Goal: Task Accomplishment & Management: Complete application form

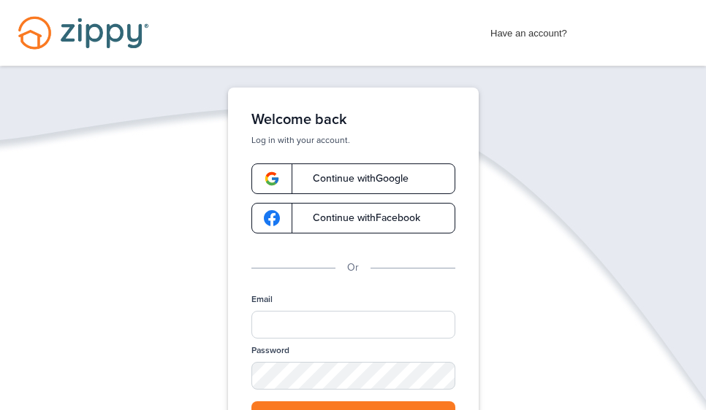
click at [343, 187] on link "Continue with Google" at bounding box center [353, 179] width 204 height 31
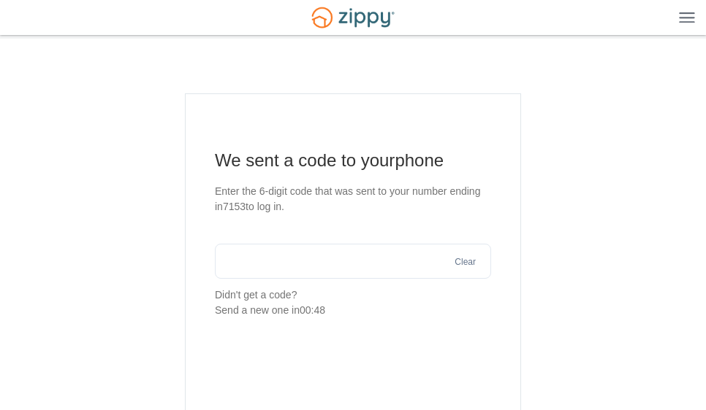
click at [286, 261] on input "text" at bounding box center [353, 261] width 276 height 35
type input "******"
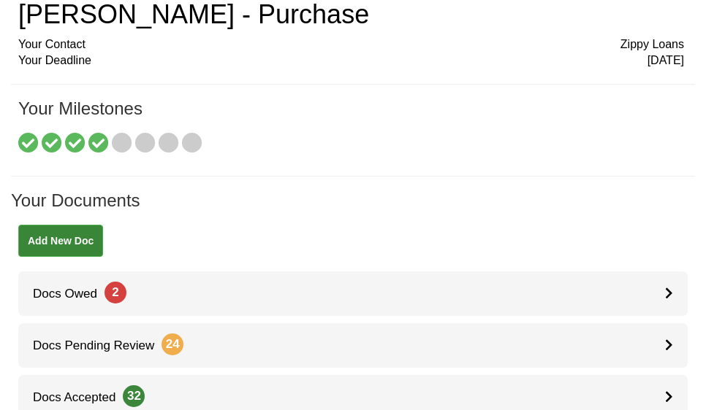
scroll to position [66, 0]
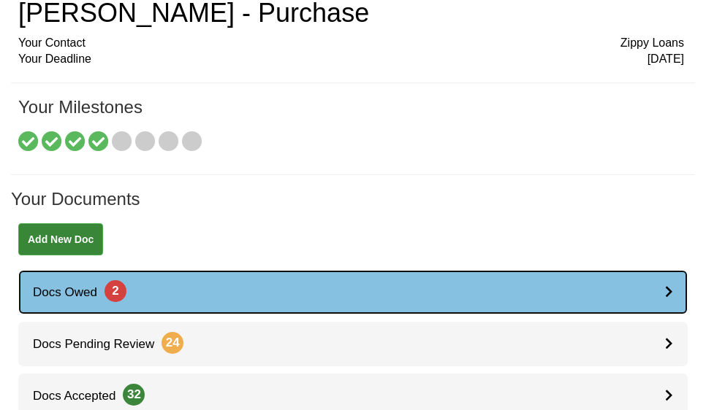
click at [91, 294] on span "Docs Owed 2" at bounding box center [72, 293] width 108 height 14
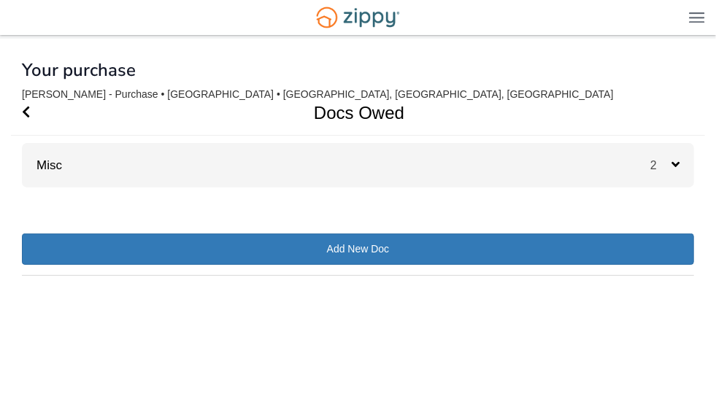
click at [679, 161] on icon at bounding box center [676, 164] width 8 height 13
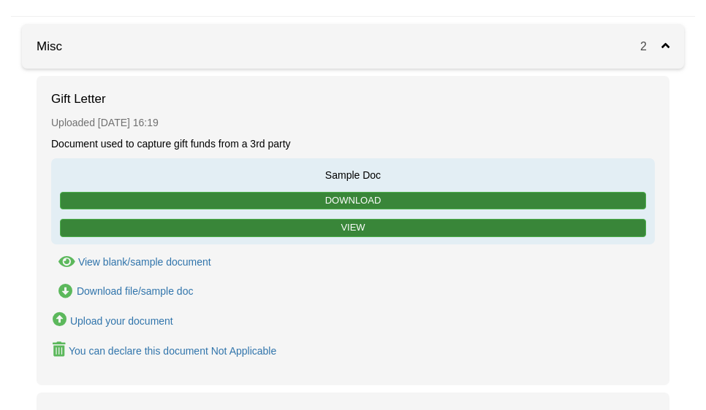
scroll to position [129, 0]
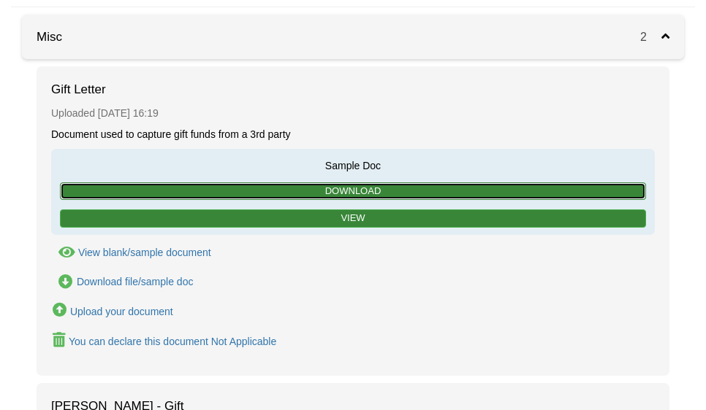
click at [326, 191] on link "Download" at bounding box center [353, 192] width 586 height 18
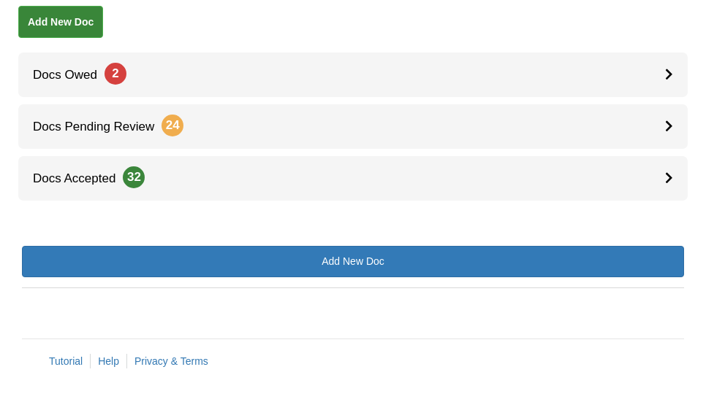
scroll to position [283, 0]
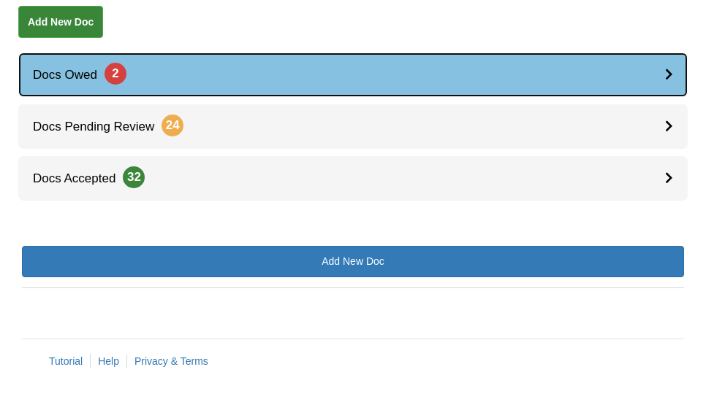
click at [115, 67] on span "2" at bounding box center [115, 74] width 22 height 22
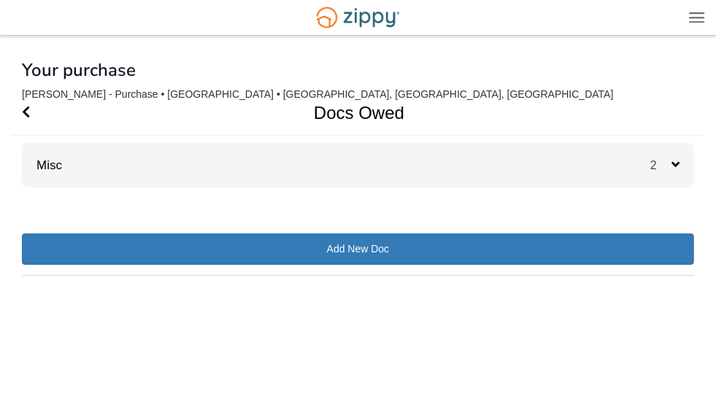
click at [676, 163] on icon at bounding box center [676, 164] width 8 height 13
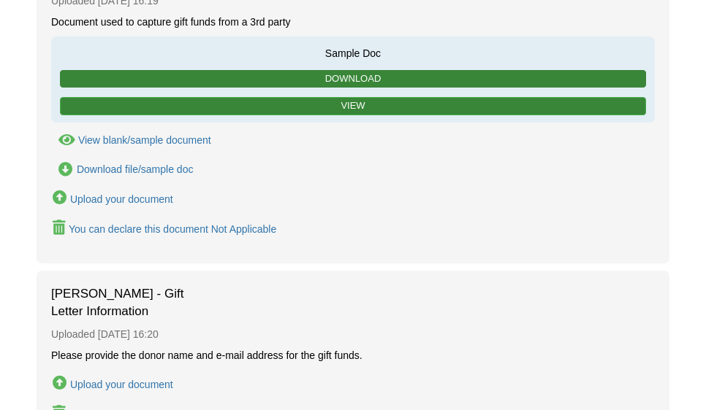
scroll to position [241, 0]
click at [147, 164] on div "Download file/sample doc" at bounding box center [135, 170] width 117 height 12
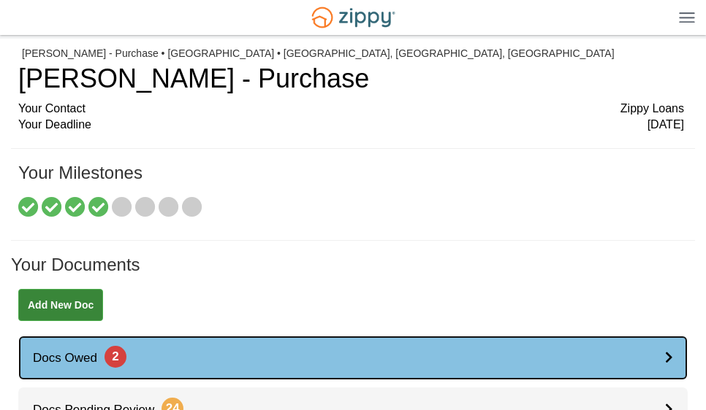
click at [669, 366] on div at bounding box center [676, 358] width 23 height 45
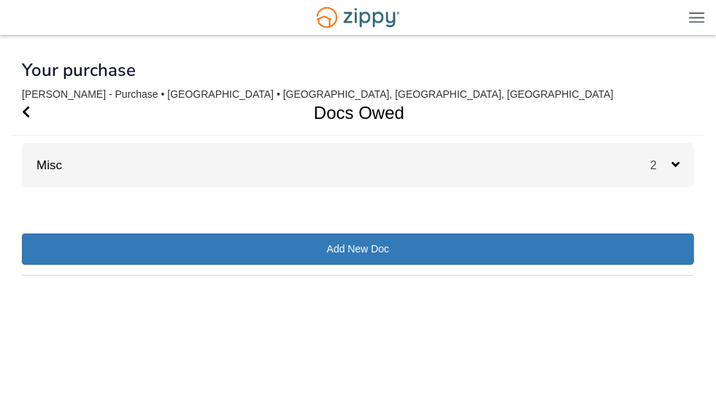
click at [678, 158] on icon at bounding box center [676, 164] width 8 height 13
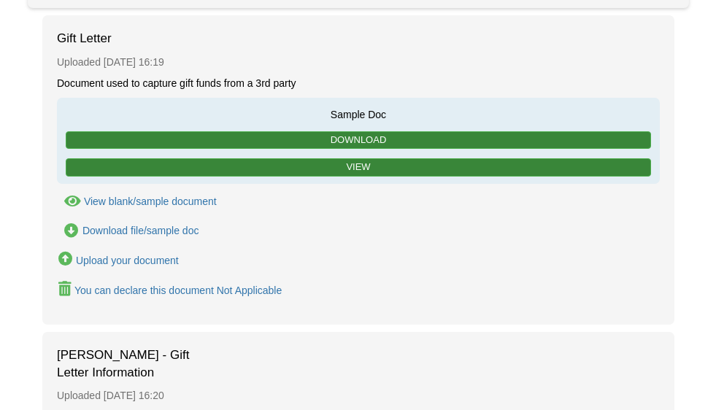
scroll to position [181, 0]
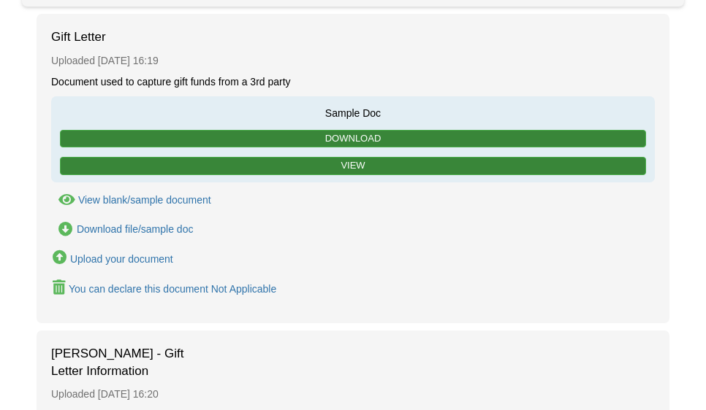
click at [157, 202] on div "View blank/sample document" at bounding box center [144, 200] width 133 height 12
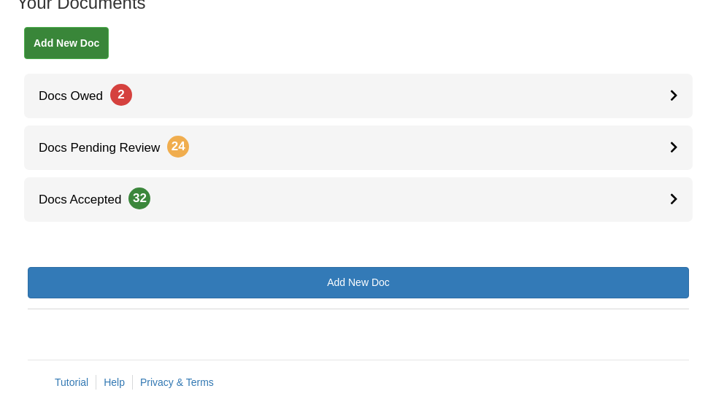
scroll to position [283, 0]
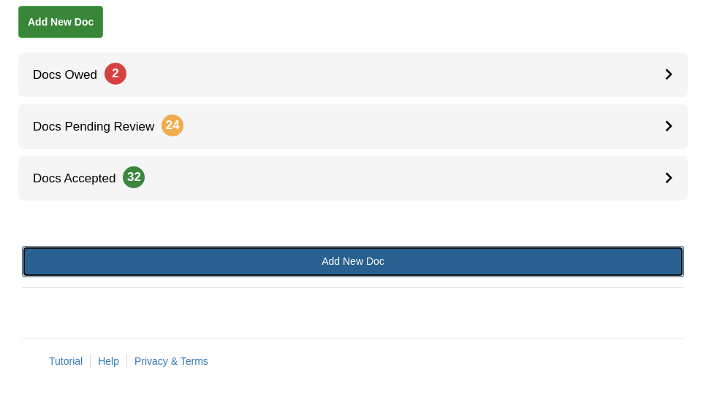
click at [379, 253] on link "Add New Doc" at bounding box center [353, 261] width 662 height 31
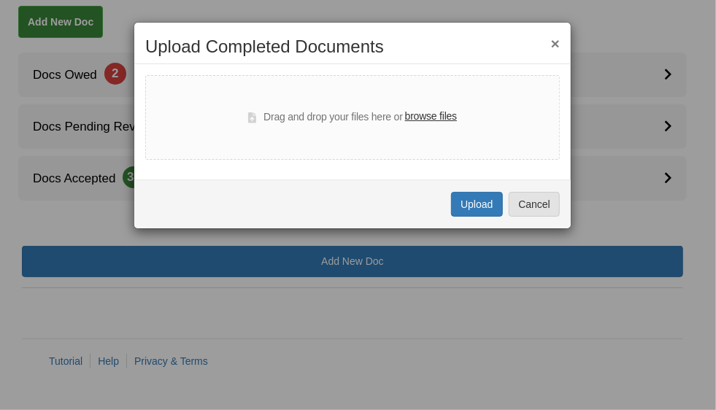
click at [436, 118] on label "browse files" at bounding box center [431, 117] width 52 height 16
click at [0, 0] on input "browse files" at bounding box center [0, 0] width 0 height 0
select select "****"
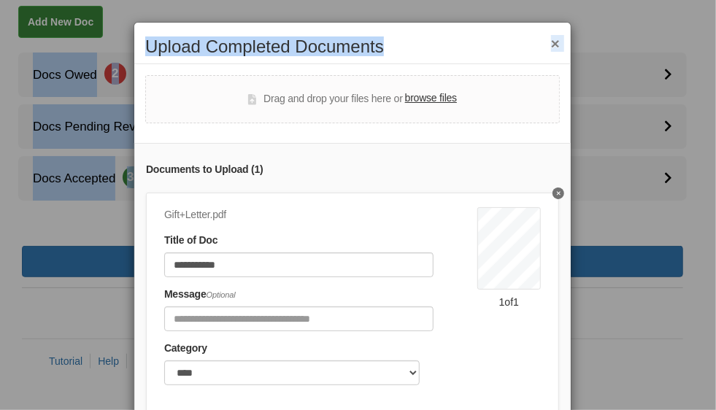
drag, startPoint x: 474, startPoint y: 43, endPoint x: 503, endPoint y: -49, distance: 96.6
click at [503, 0] on html "mhobbs594@gmail.com Logout" at bounding box center [358, 64] width 716 height 695
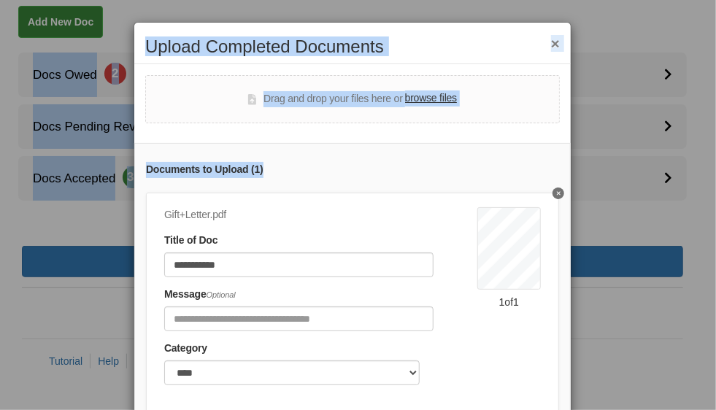
drag, startPoint x: 503, startPoint y: -49, endPoint x: 521, endPoint y: -40, distance: 19.6
click at [521, 0] on html "mhobbs594@gmail.com Logout" at bounding box center [358, 64] width 716 height 695
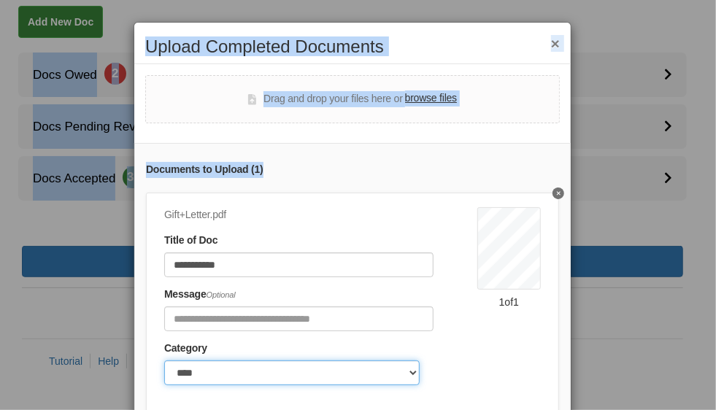
click at [368, 361] on select "******* ****" at bounding box center [292, 373] width 256 height 25
click at [164, 361] on select "******* ****" at bounding box center [292, 373] width 256 height 25
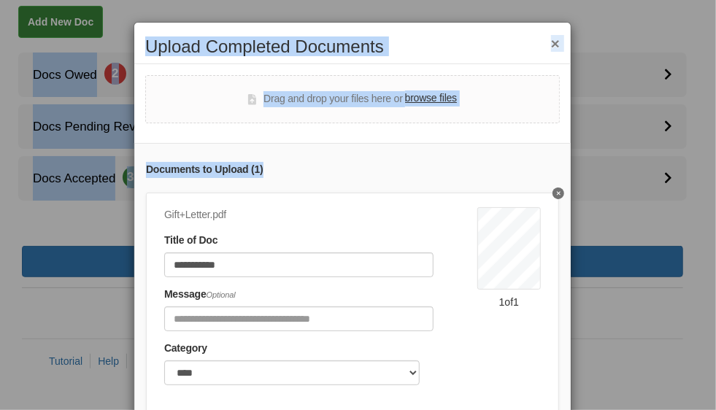
scroll to position [119, 0]
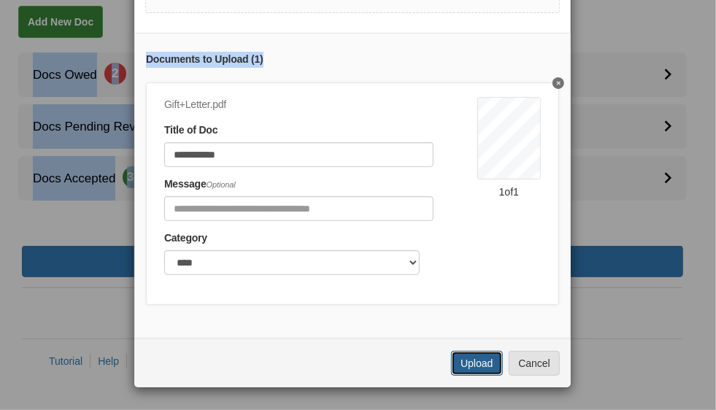
click at [452, 364] on button "Upload" at bounding box center [476, 363] width 51 height 25
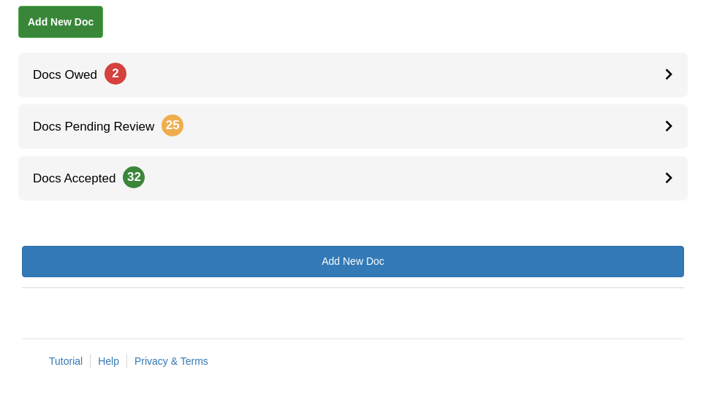
scroll to position [283, 0]
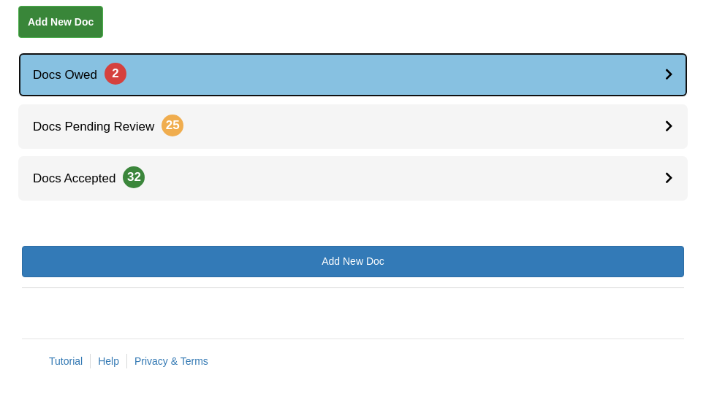
click at [665, 80] on icon at bounding box center [669, 74] width 8 height 12
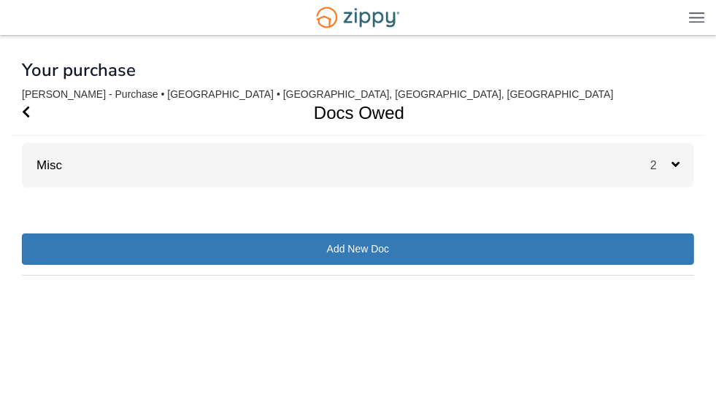
click at [681, 167] on div "2" at bounding box center [673, 165] width 44 height 45
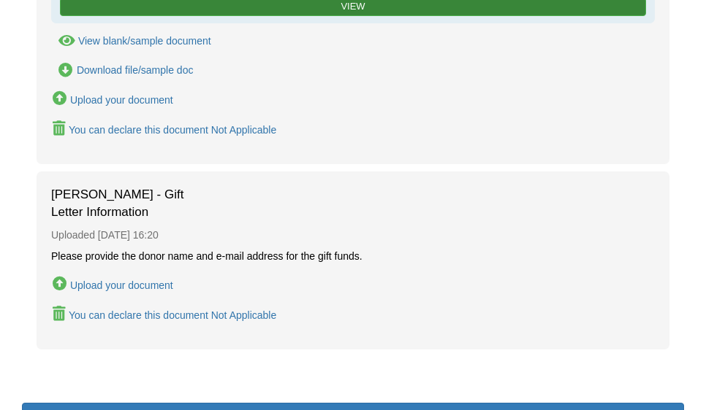
scroll to position [342, 0]
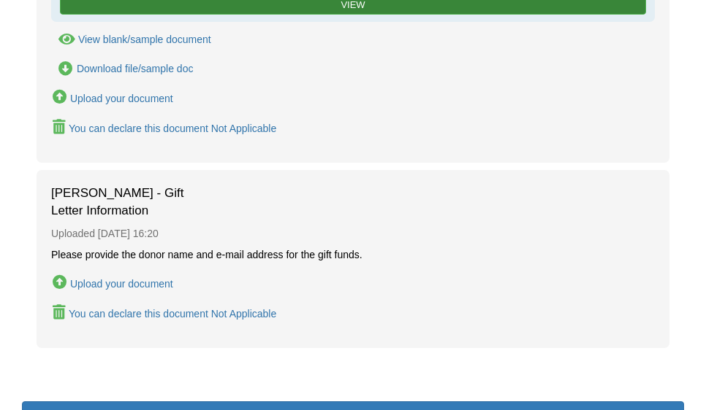
click at [116, 283] on div "Upload your document" at bounding box center [121, 284] width 103 height 12
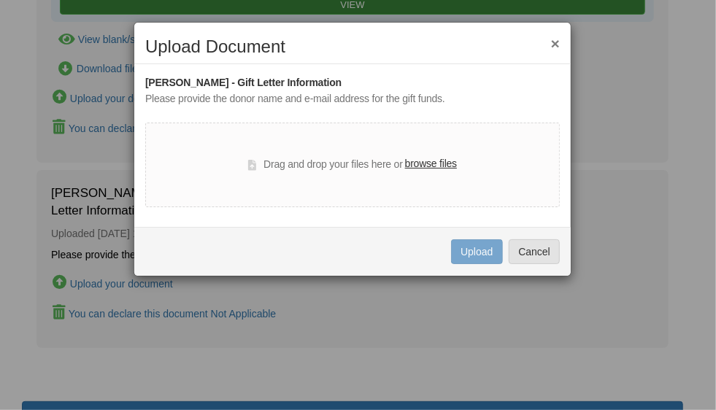
click at [564, 41] on div "× Upload Document" at bounding box center [352, 50] width 437 height 27
click at [554, 42] on button "×" at bounding box center [555, 43] width 9 height 15
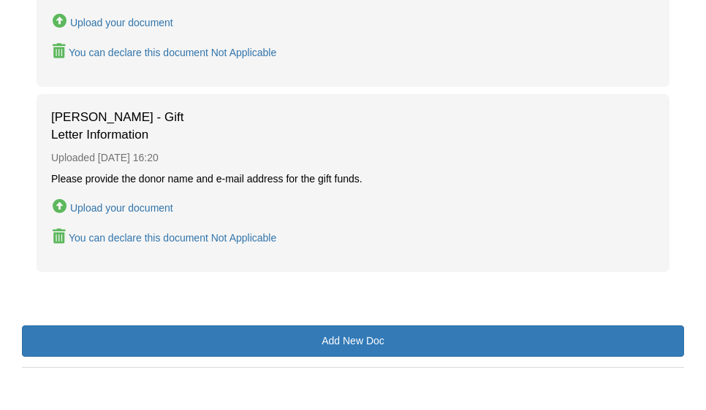
scroll to position [419, 0]
